Goal: Task Accomplishment & Management: Use online tool/utility

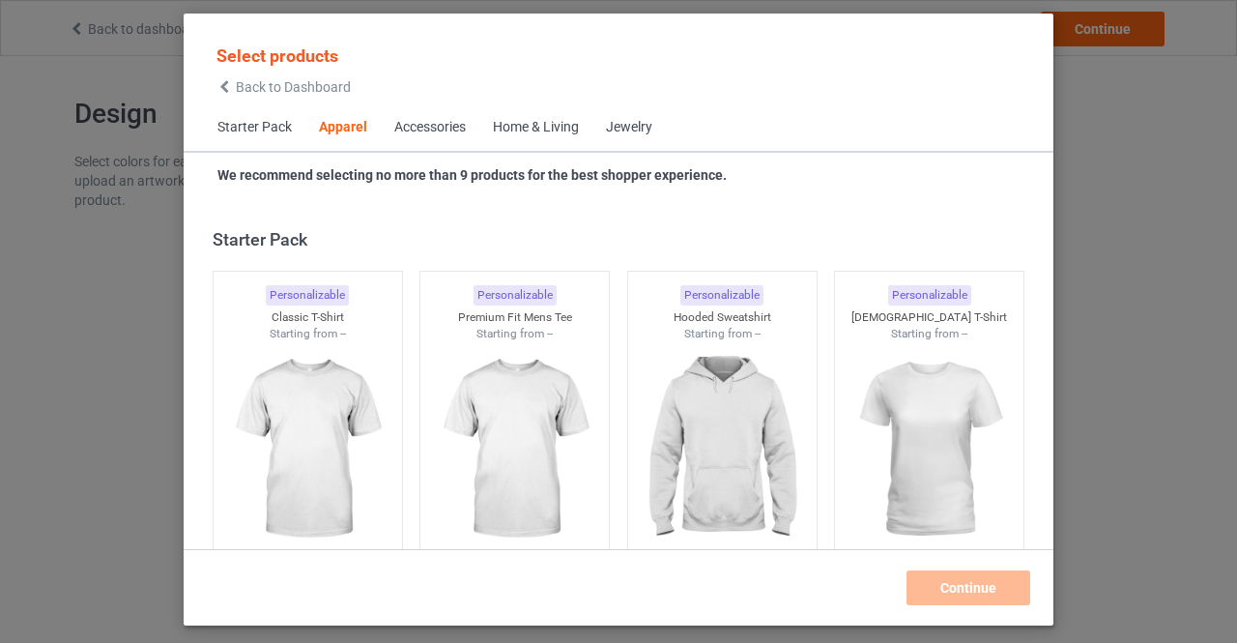
scroll to position [720, 0]
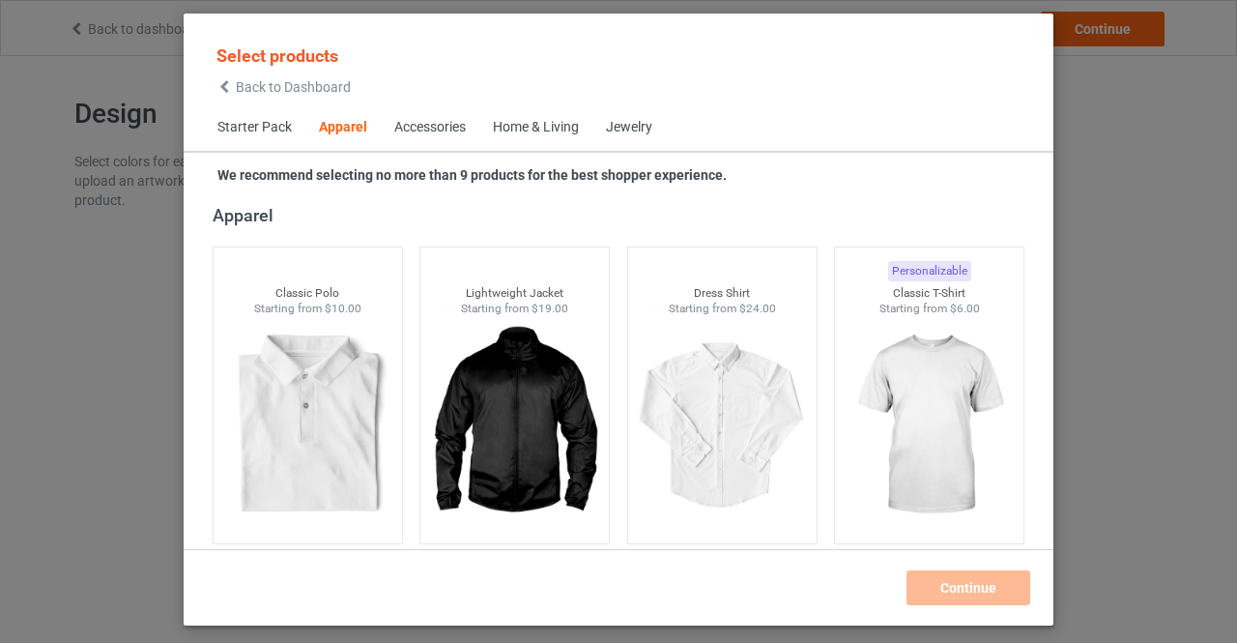
click at [445, 123] on div "Accessories" at bounding box center [429, 127] width 71 height 19
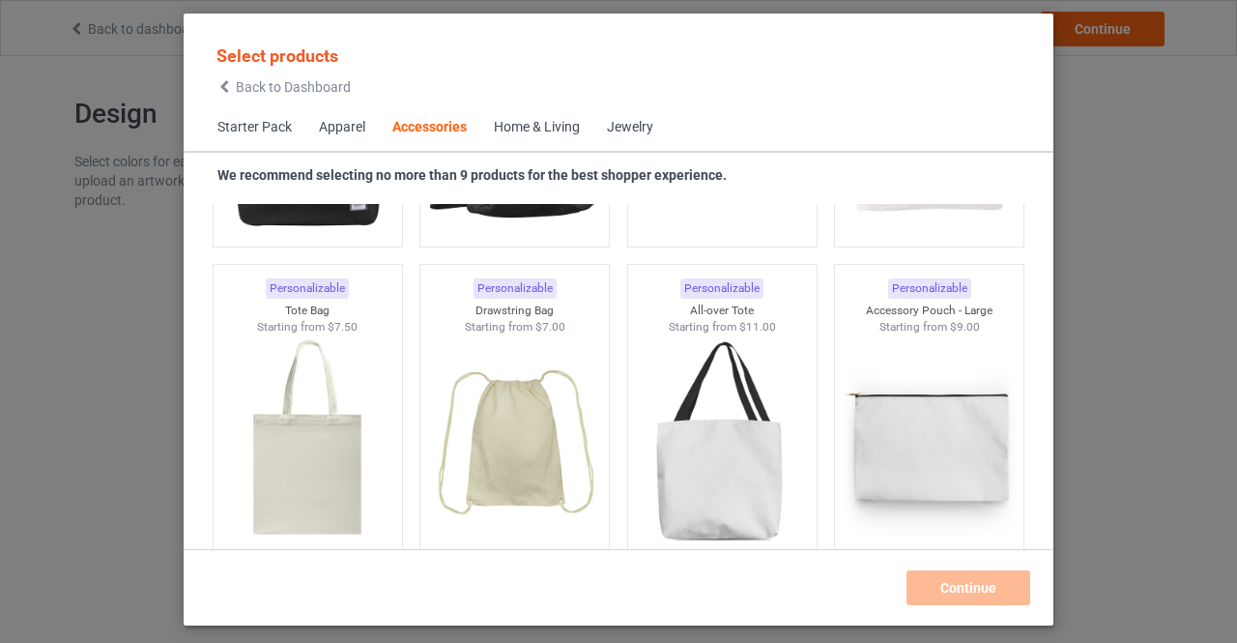
scroll to position [5834, 0]
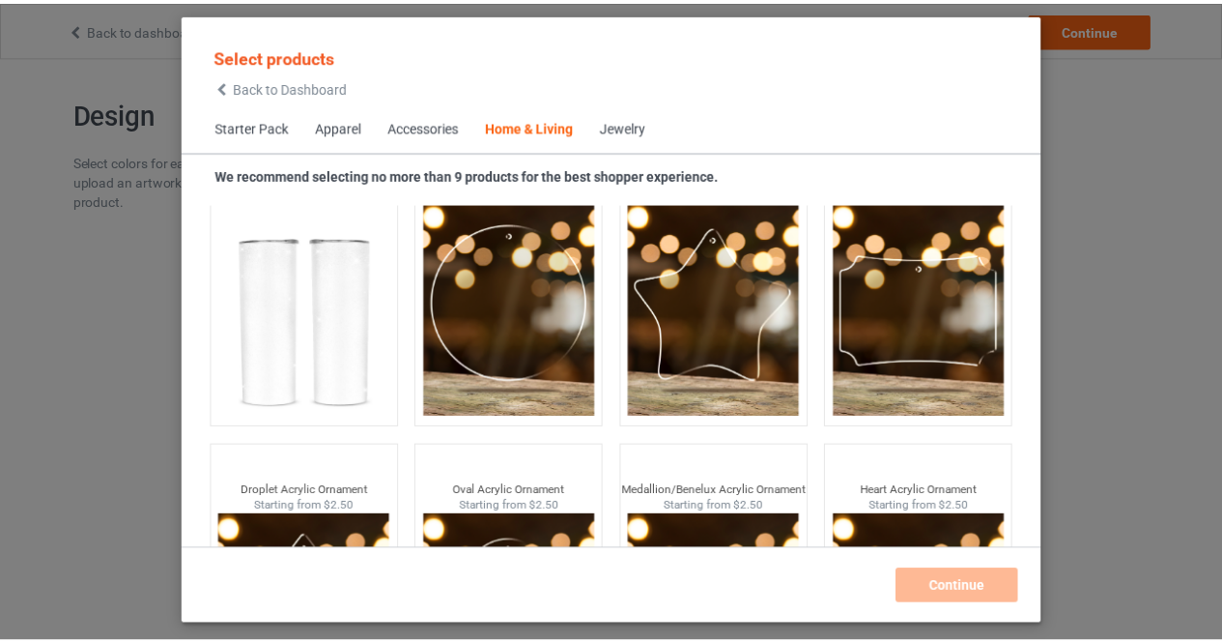
scroll to position [14987, 0]
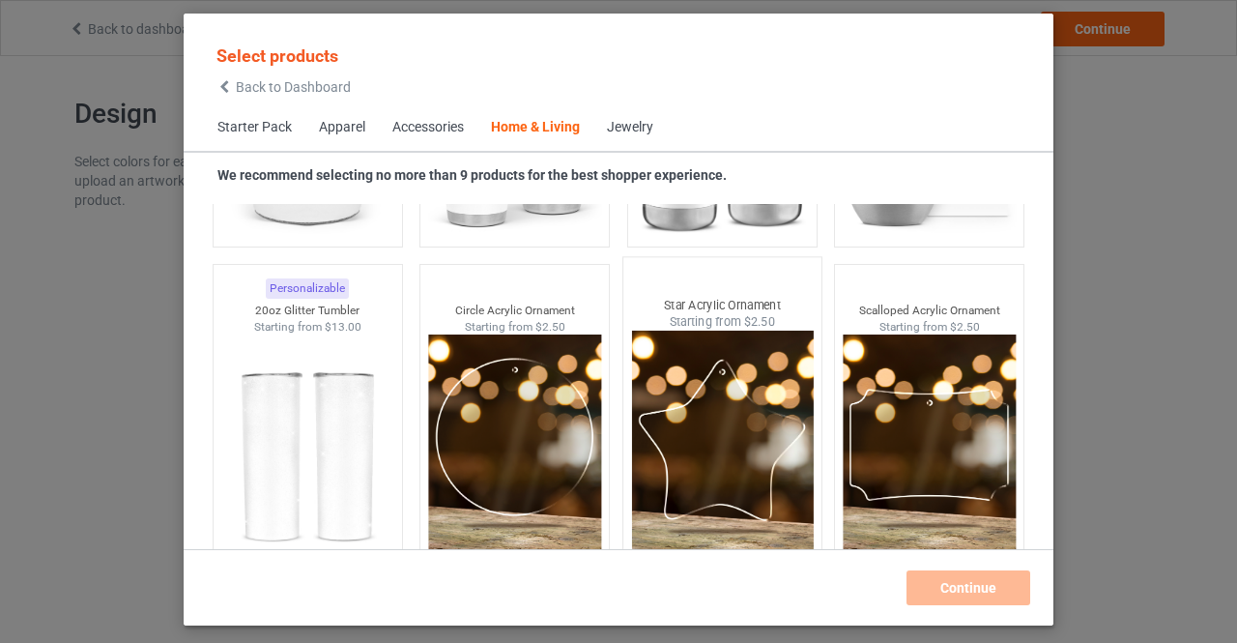
click at [680, 457] on img at bounding box center [722, 443] width 182 height 227
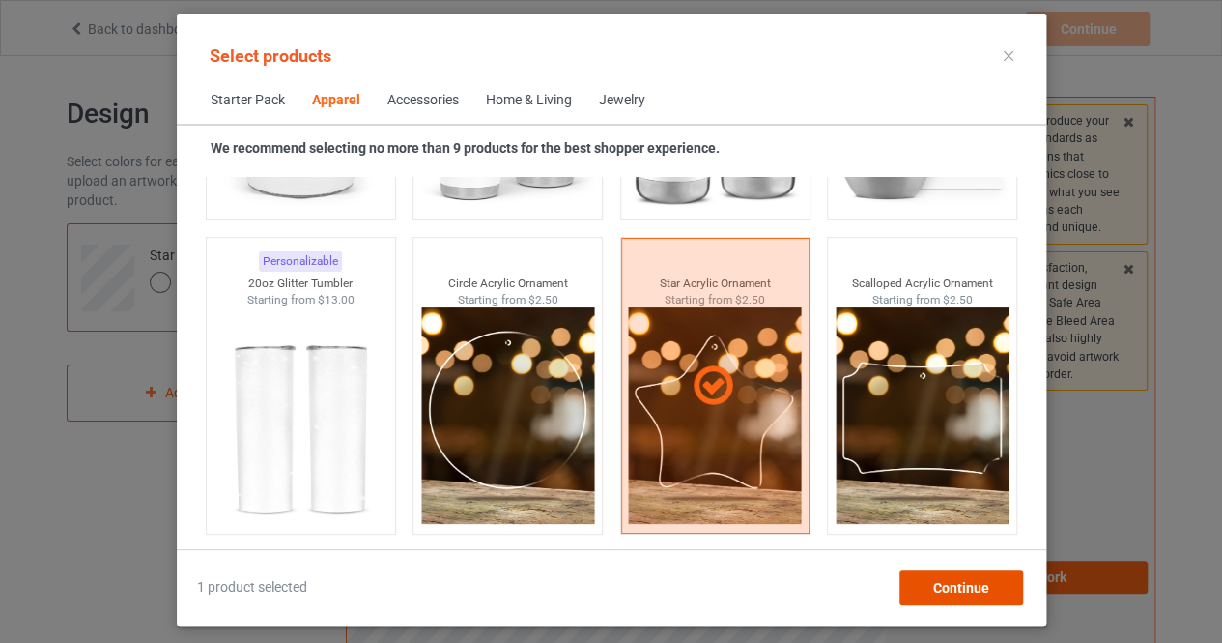
click at [923, 583] on div "Continue" at bounding box center [961, 587] width 124 height 35
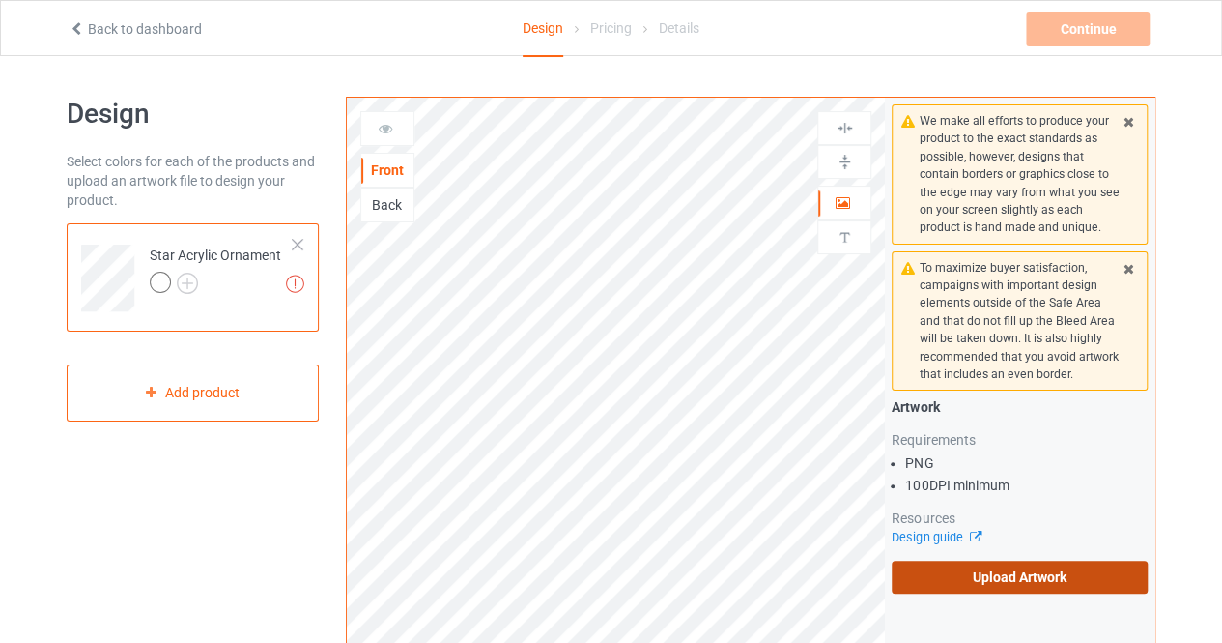
click at [949, 578] on label "Upload Artwork" at bounding box center [1020, 576] width 256 height 33
click at [0, 0] on input "Upload Artwork" at bounding box center [0, 0] width 0 height 0
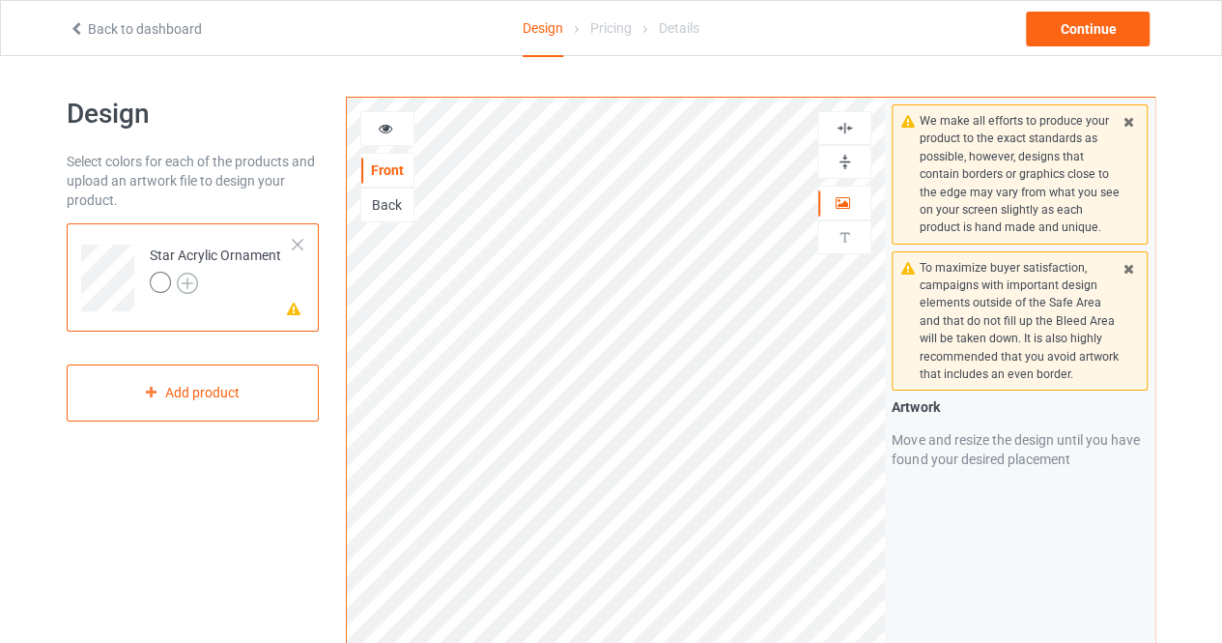
click at [189, 279] on img at bounding box center [187, 282] width 21 height 21
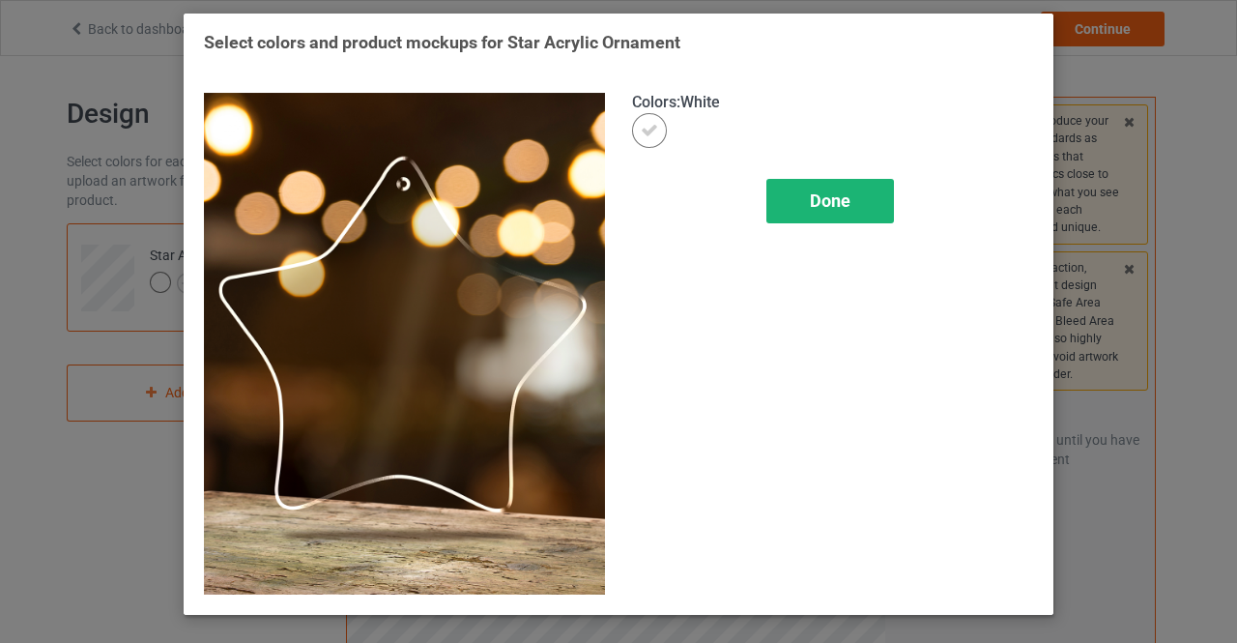
click at [829, 202] on span "Done" at bounding box center [830, 200] width 41 height 20
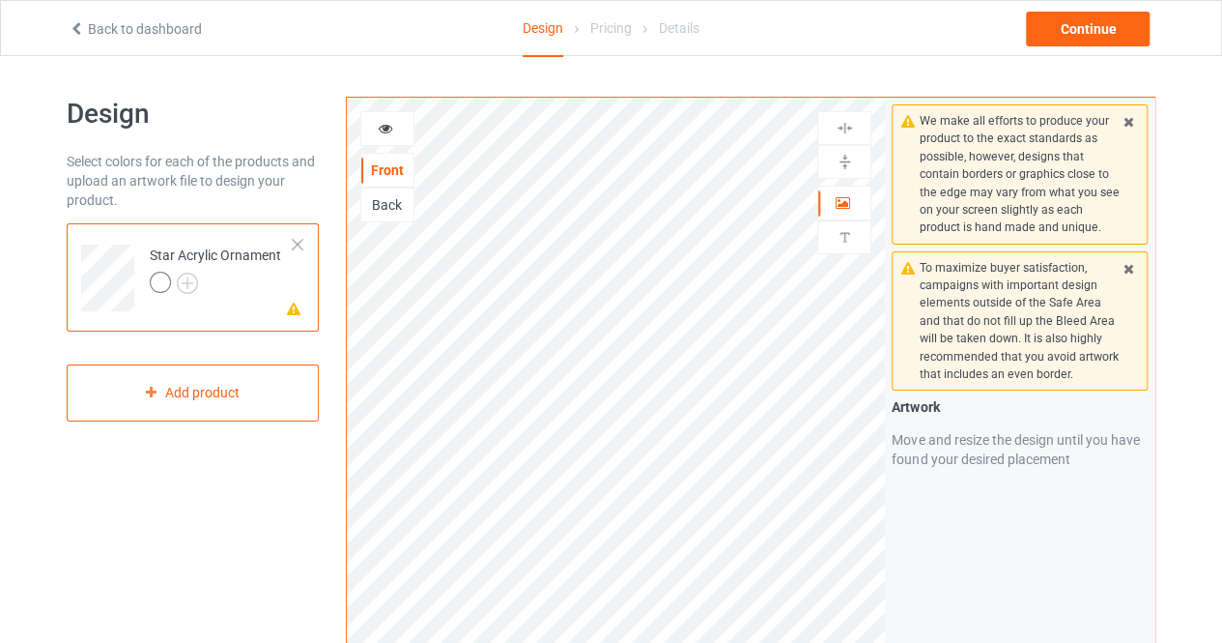
click at [181, 30] on link "Back to dashboard" at bounding box center [135, 28] width 133 height 15
click at [300, 237] on td "Missing artwork on 1 side(s) Star Acrylic Ornament" at bounding box center [221, 271] width 165 height 80
click at [298, 243] on div at bounding box center [298, 245] width 14 height 14
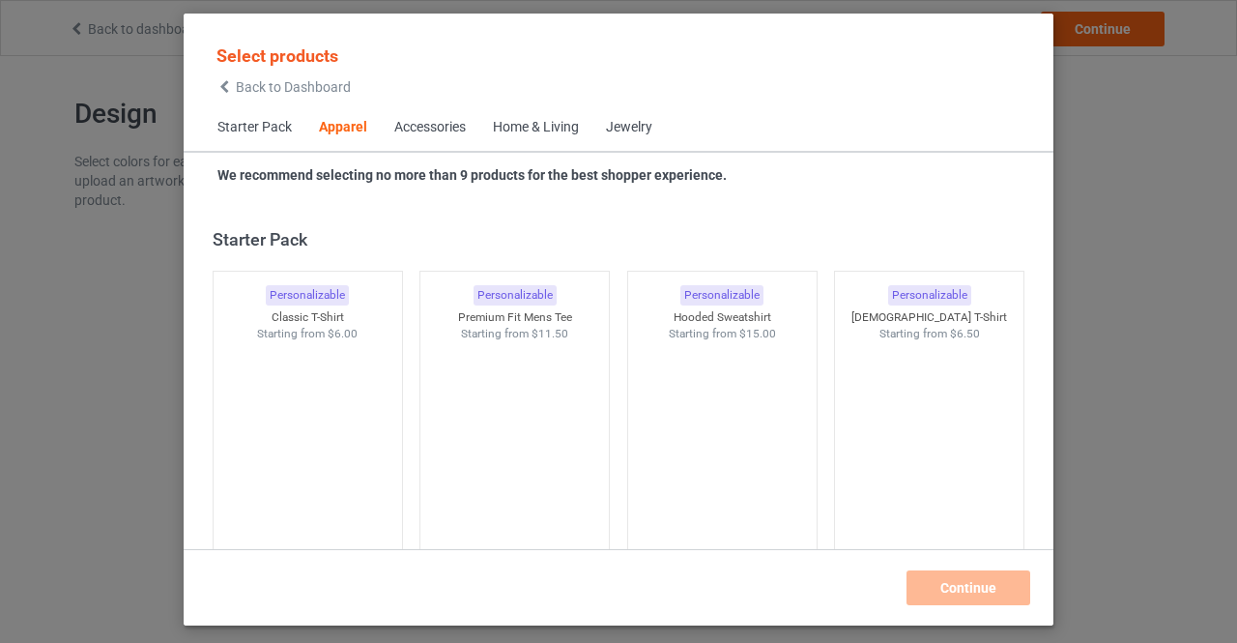
scroll to position [720, 0]
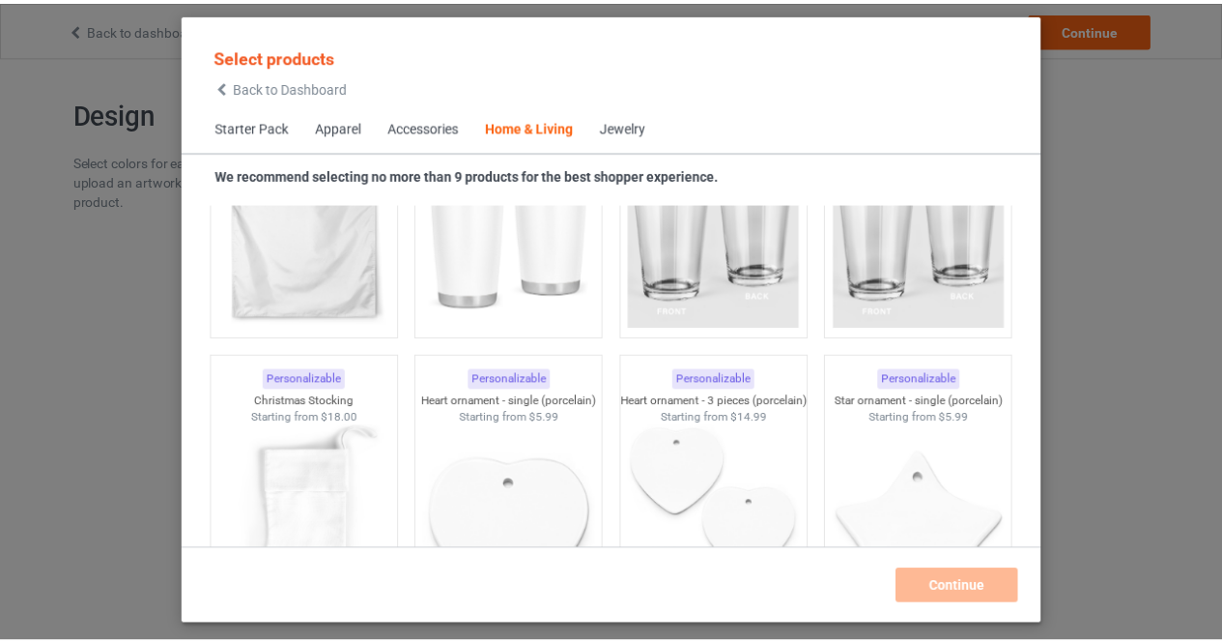
scroll to position [12941, 0]
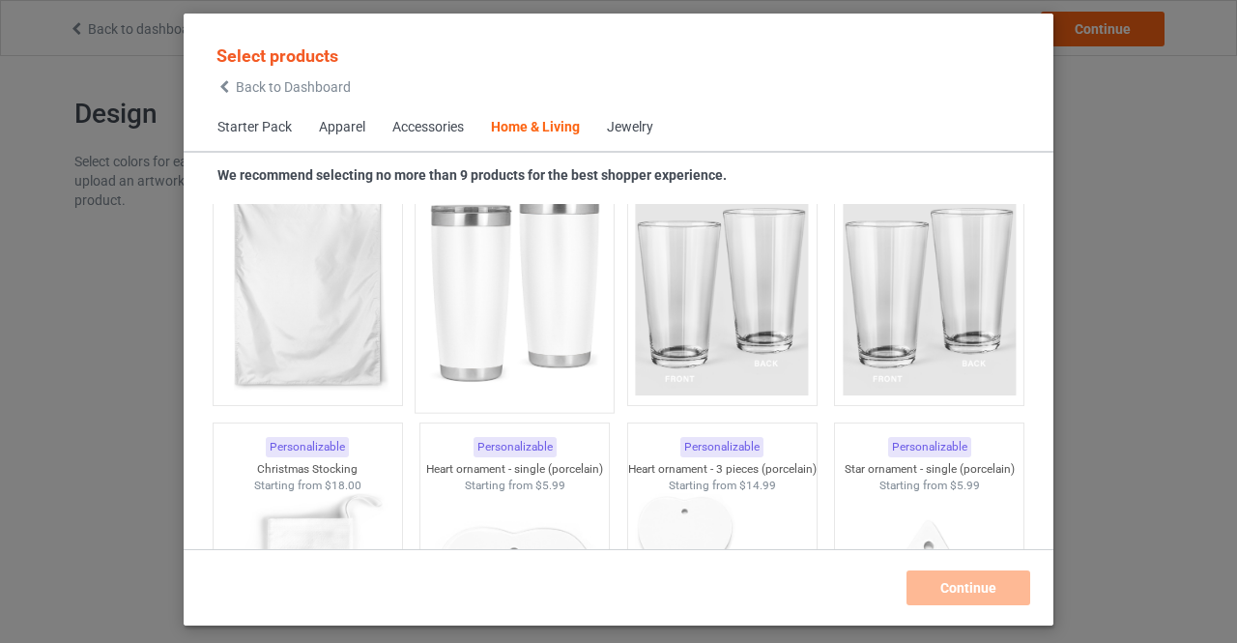
click at [538, 285] on img at bounding box center [515, 288] width 182 height 227
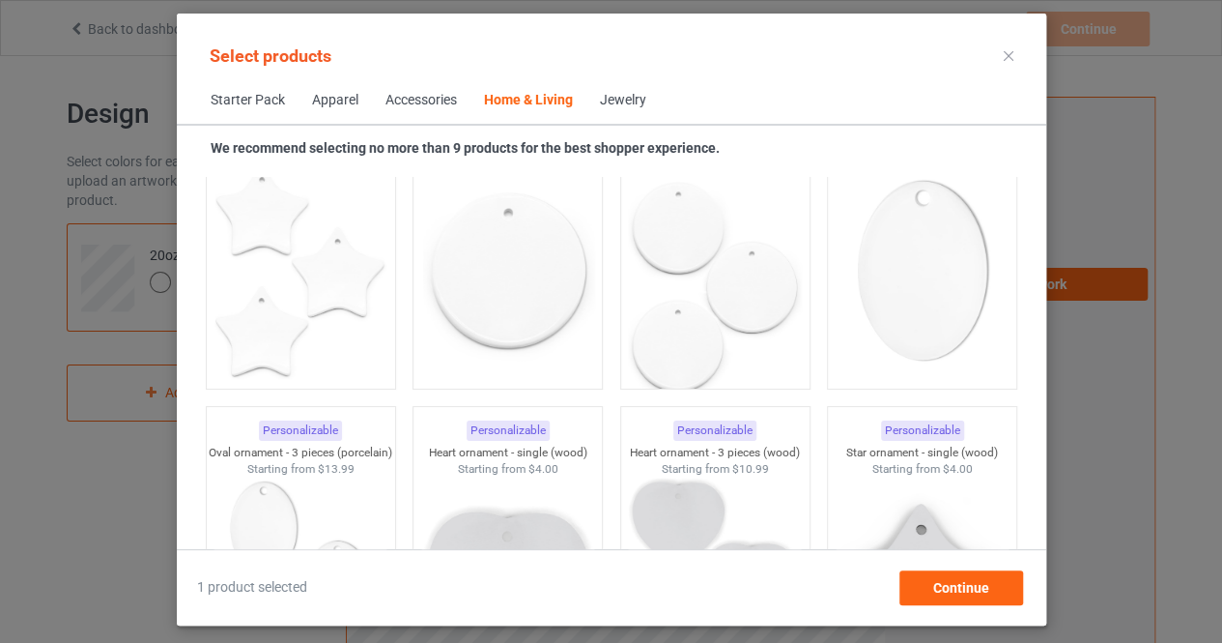
scroll to position [13598, 0]
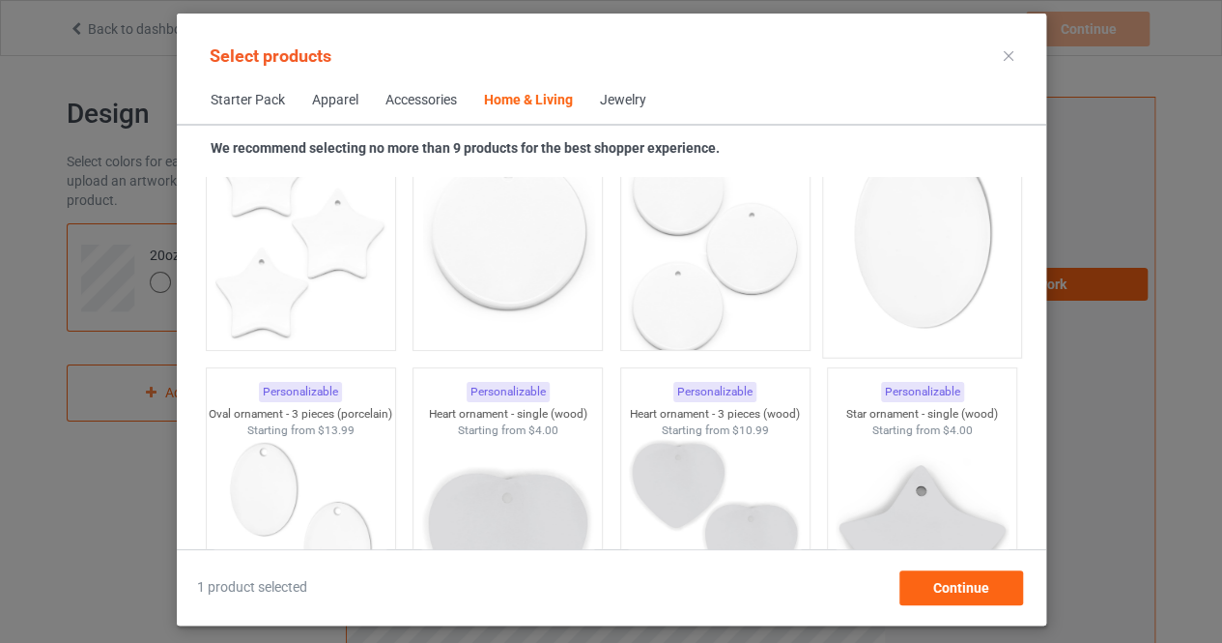
click at [931, 308] on img at bounding box center [922, 233] width 182 height 227
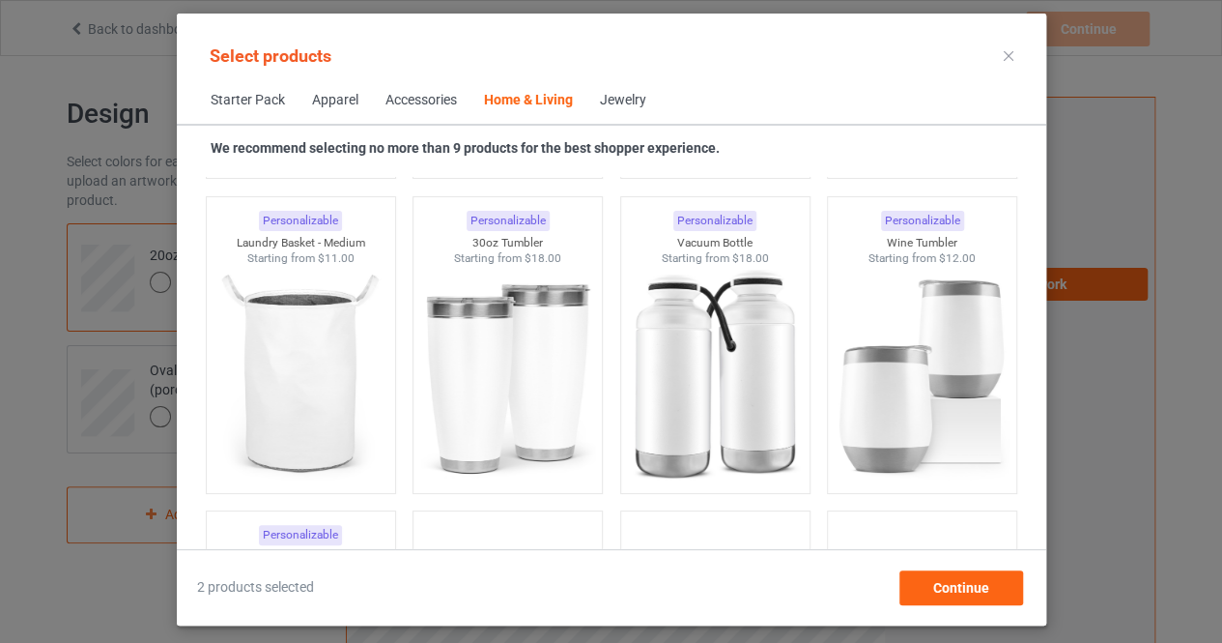
scroll to position [14682, 0]
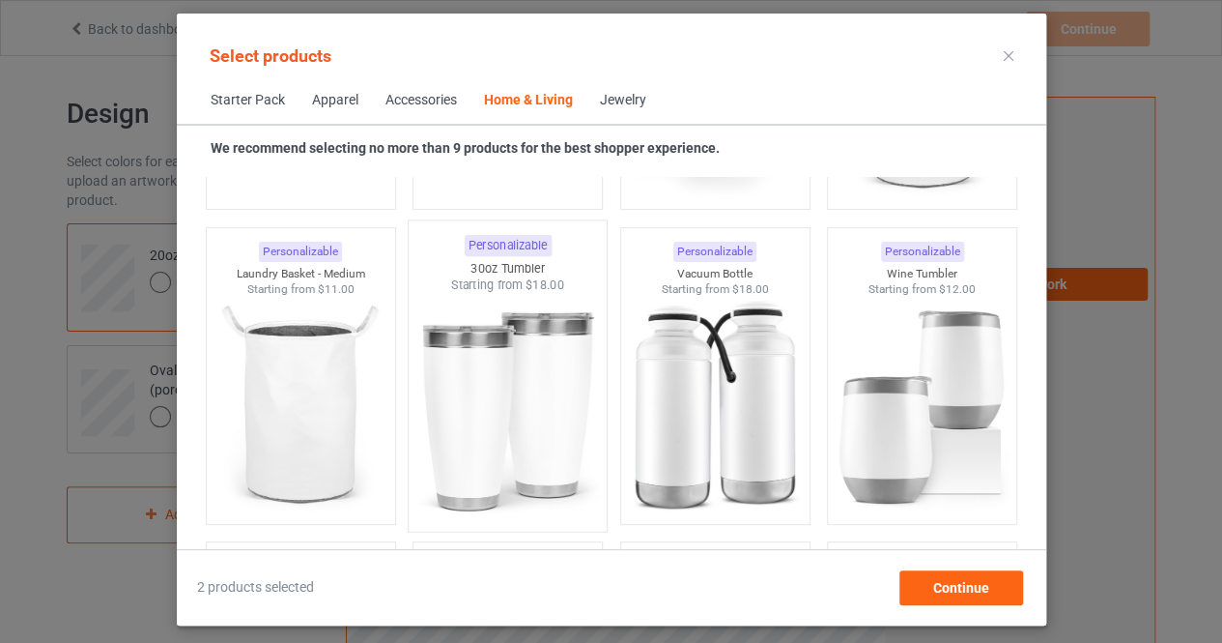
click at [535, 386] on img at bounding box center [507, 407] width 182 height 227
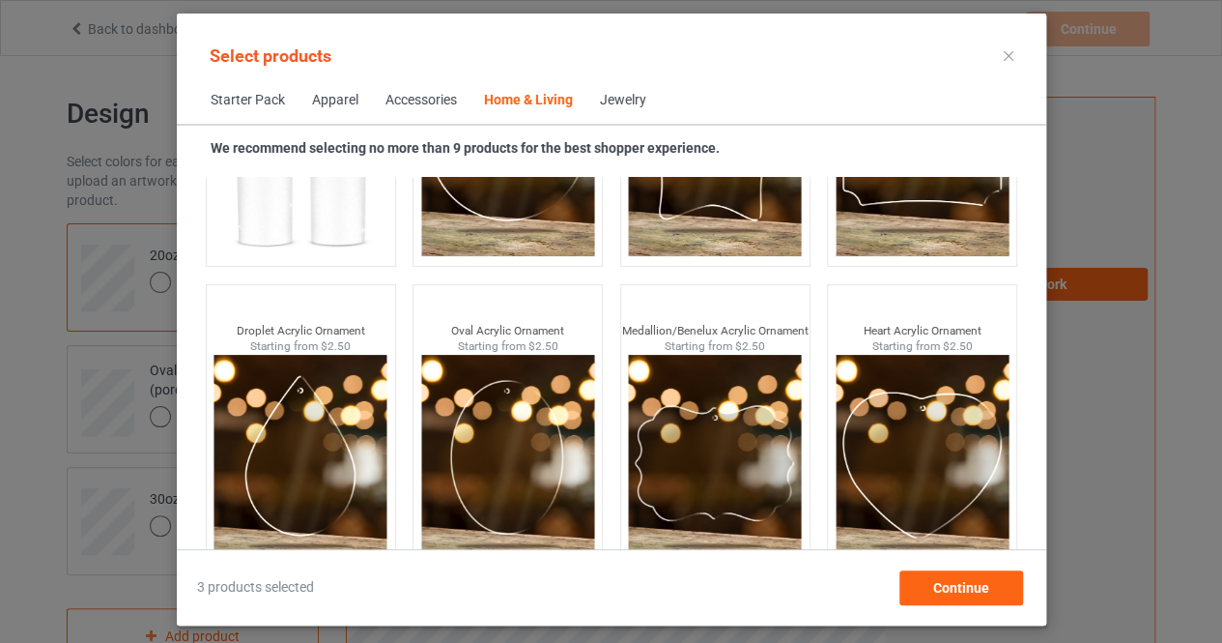
scroll to position [15295, 0]
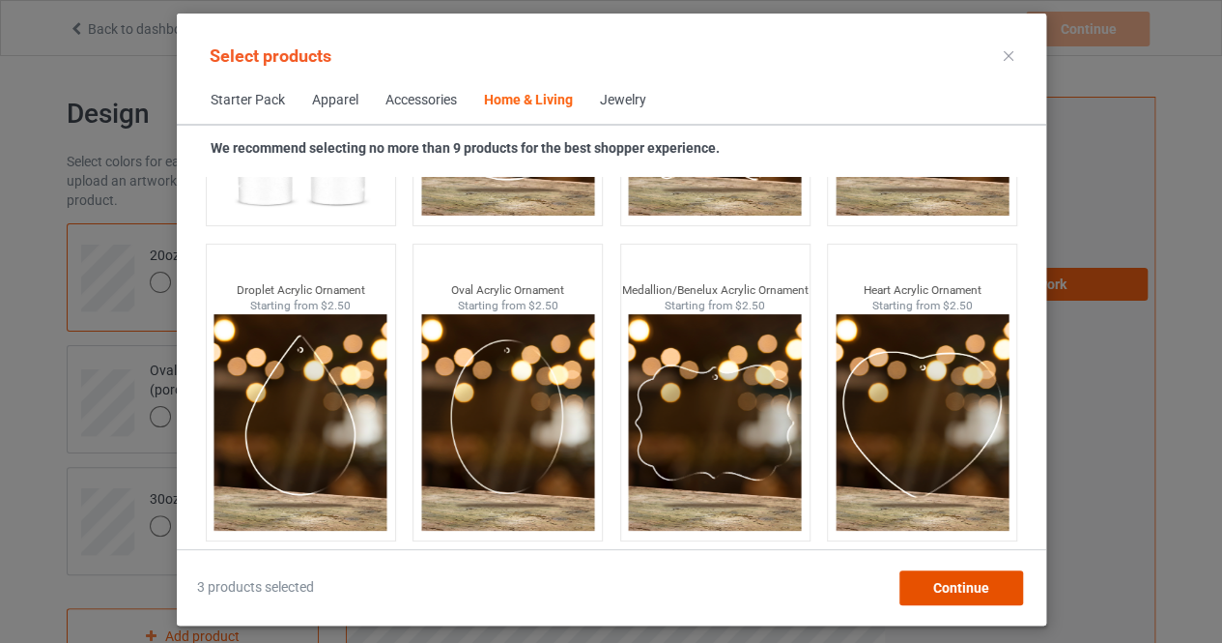
click at [986, 576] on div "Continue" at bounding box center [961, 587] width 124 height 35
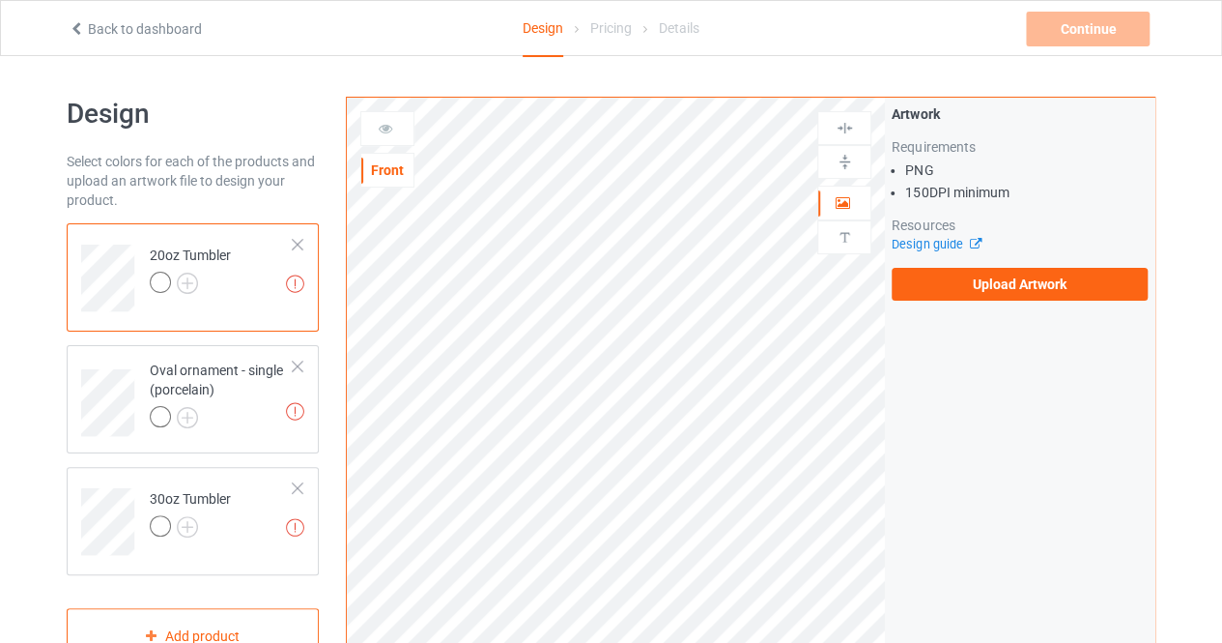
click at [300, 239] on div at bounding box center [298, 245] width 14 height 14
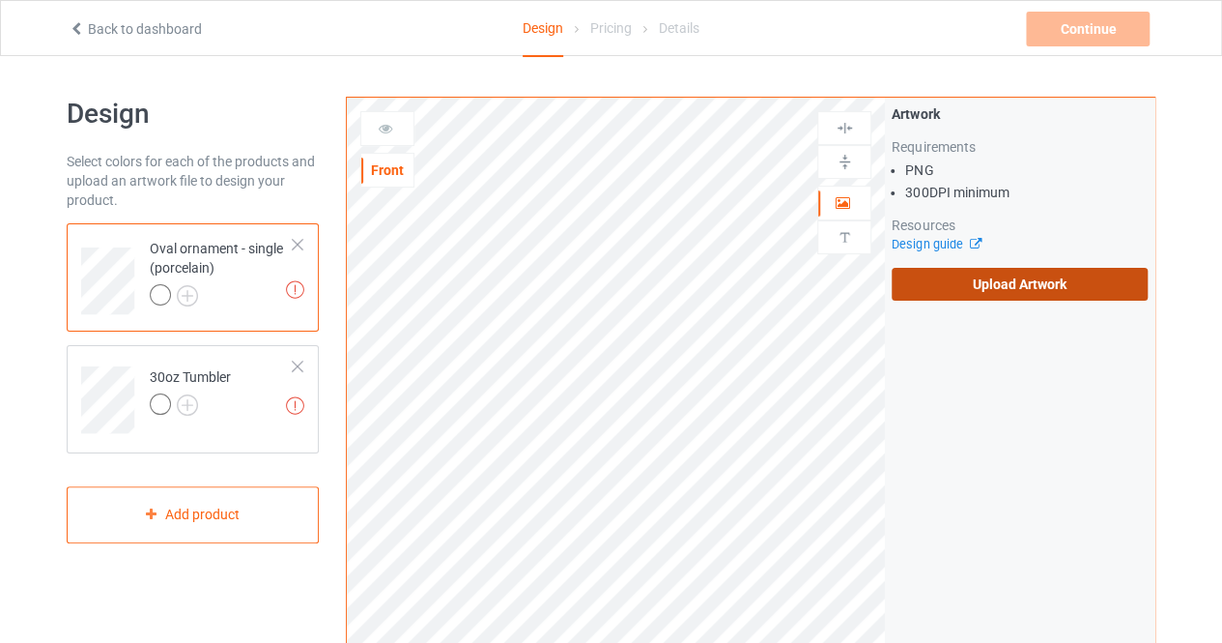
click at [986, 288] on label "Upload Artwork" at bounding box center [1020, 284] width 256 height 33
click at [0, 0] on input "Upload Artwork" at bounding box center [0, 0] width 0 height 0
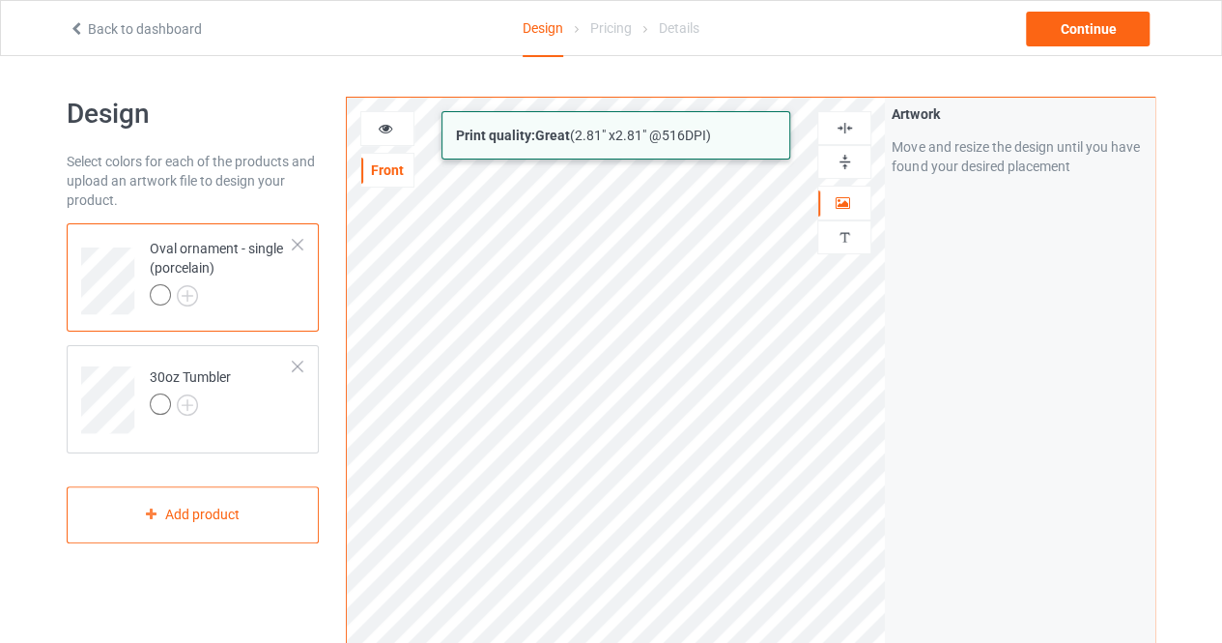
click at [889, 642] on html "Back to dashboard Design Pricing Details Continue Design Select colors for each…" at bounding box center [611, 321] width 1222 height 643
click at [841, 642] on html "Back to dashboard Design Pricing Details Continue Design Select colors for each…" at bounding box center [611, 321] width 1222 height 643
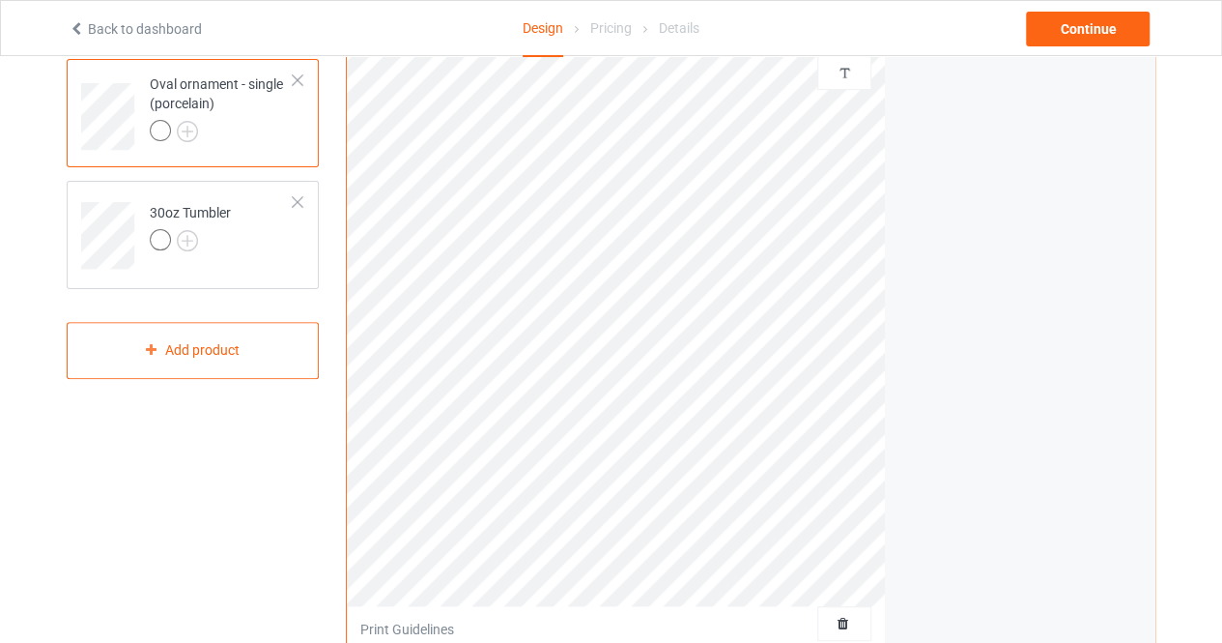
scroll to position [152, 0]
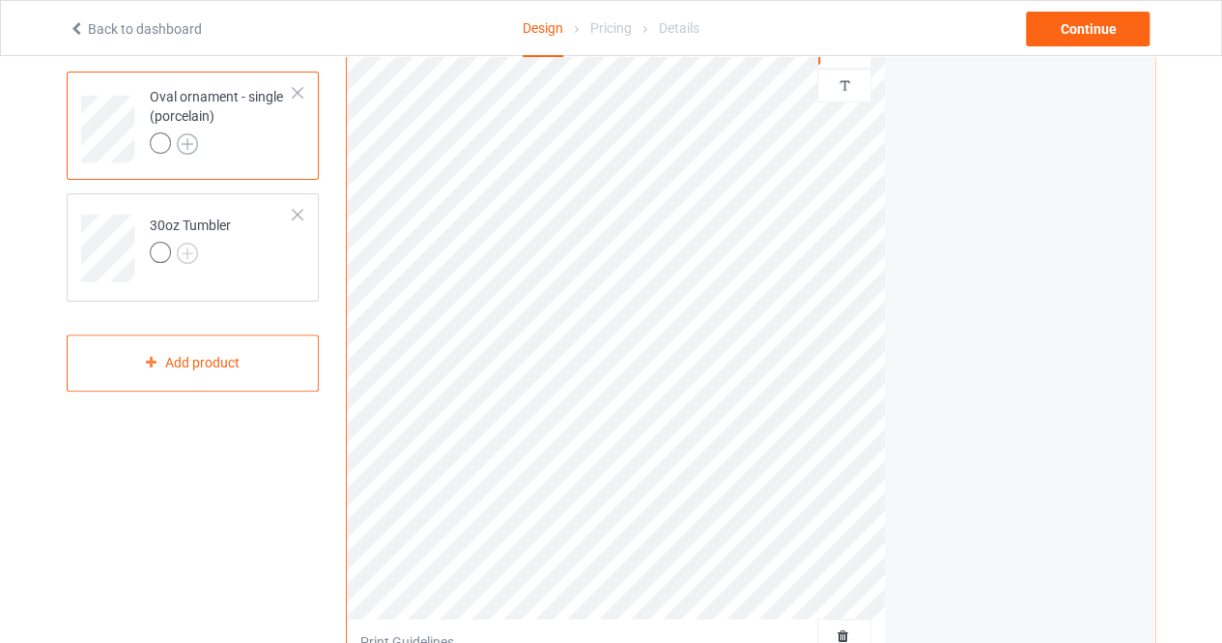
click at [191, 146] on img at bounding box center [187, 143] width 21 height 21
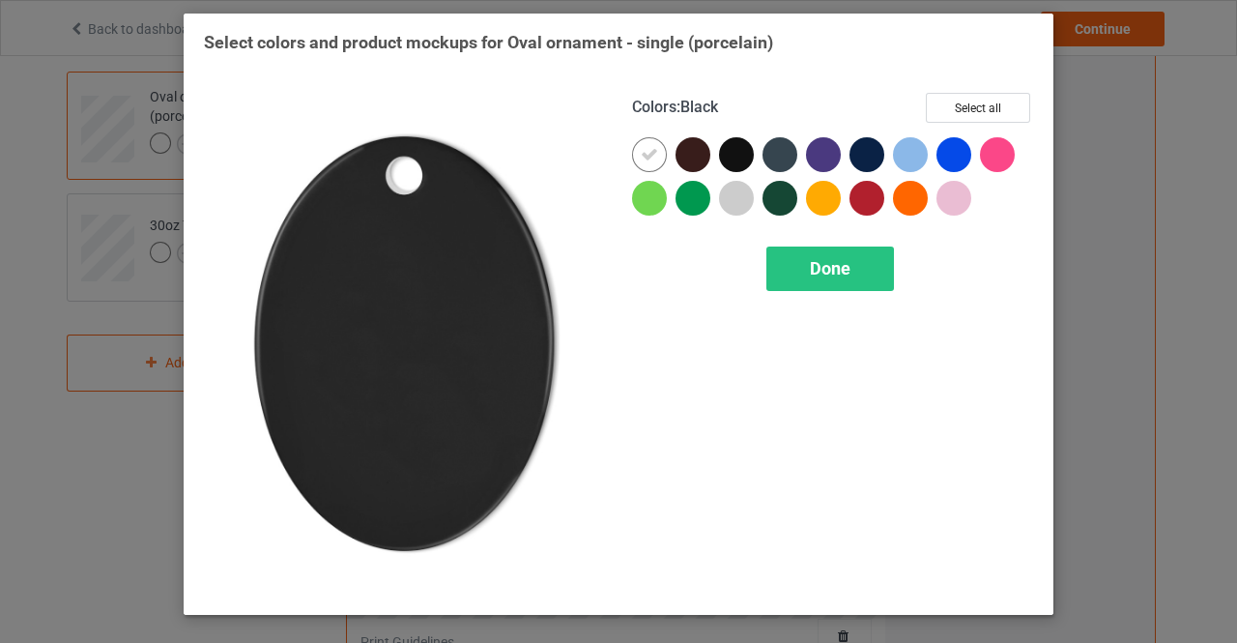
click at [735, 151] on div at bounding box center [736, 154] width 35 height 35
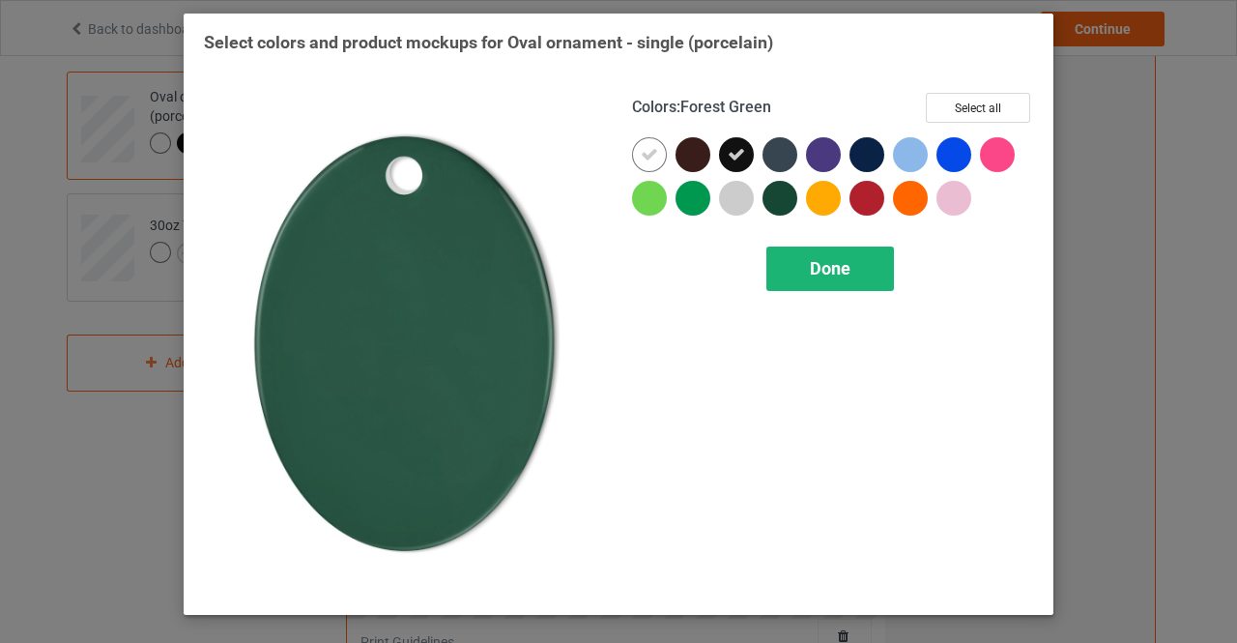
click at [817, 270] on span "Done" at bounding box center [830, 268] width 41 height 20
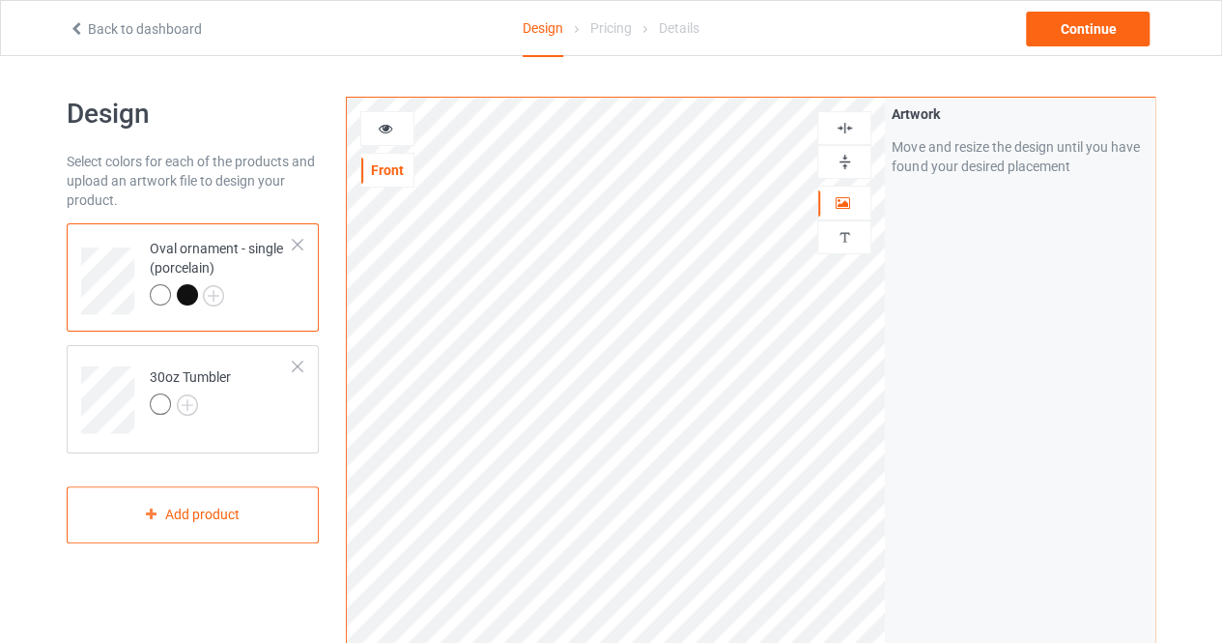
click at [184, 299] on div at bounding box center [187, 294] width 21 height 21
click at [387, 132] on icon at bounding box center [386, 126] width 16 height 14
